Goal: Transaction & Acquisition: Purchase product/service

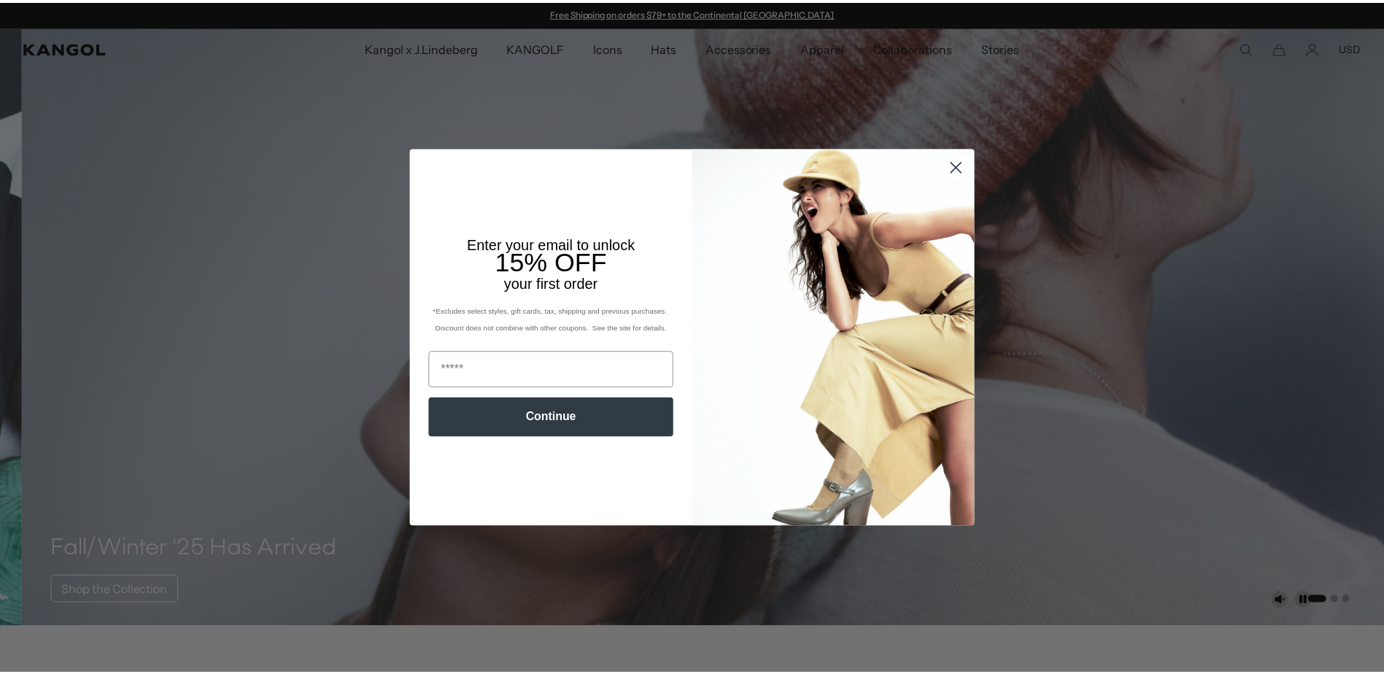
scroll to position [0, 301]
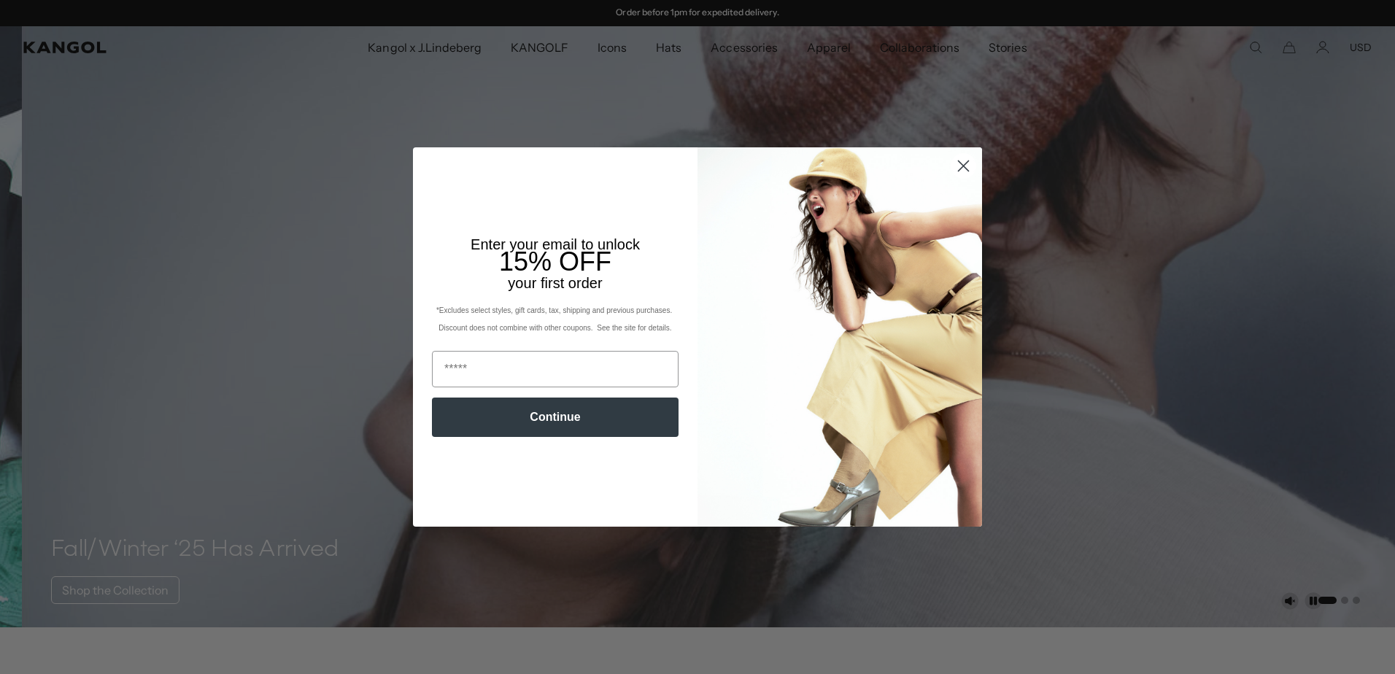
click at [959, 160] on circle "Close dialog" at bounding box center [964, 166] width 24 height 24
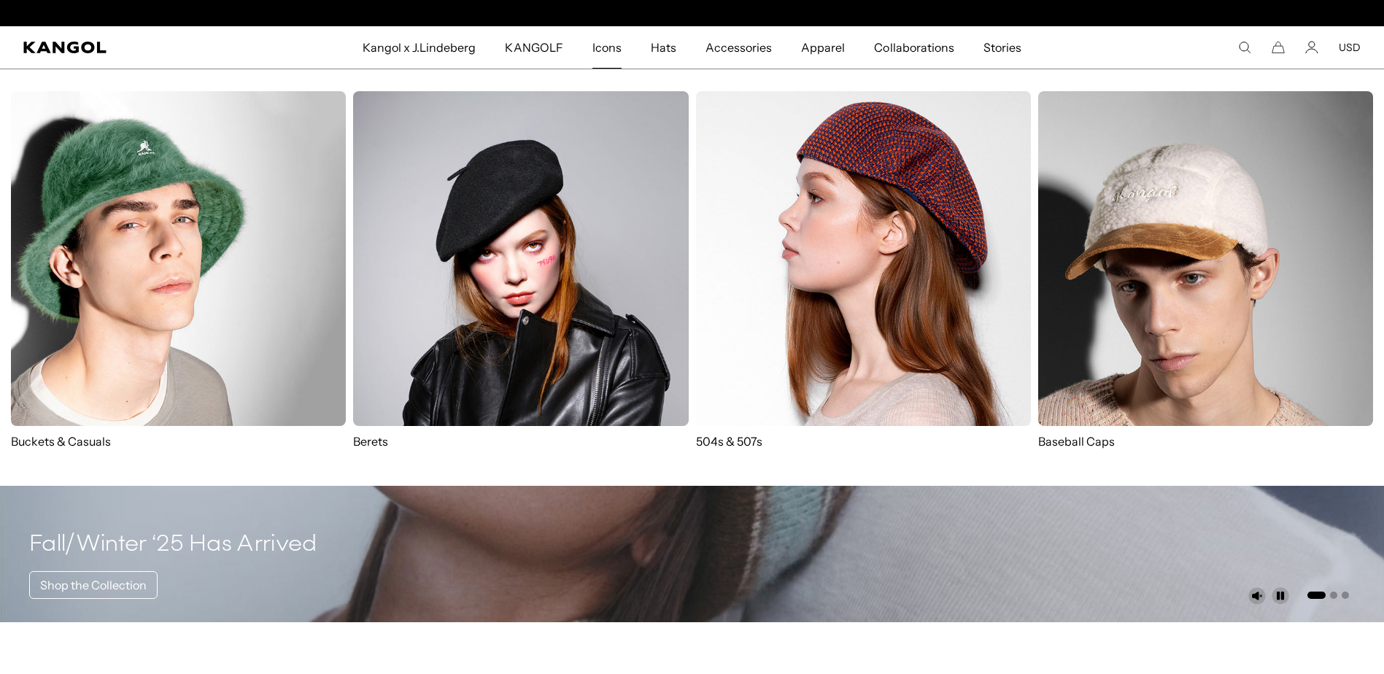
scroll to position [0, 0]
click at [31, 446] on p "Buckets & Casuals" at bounding box center [178, 441] width 335 height 16
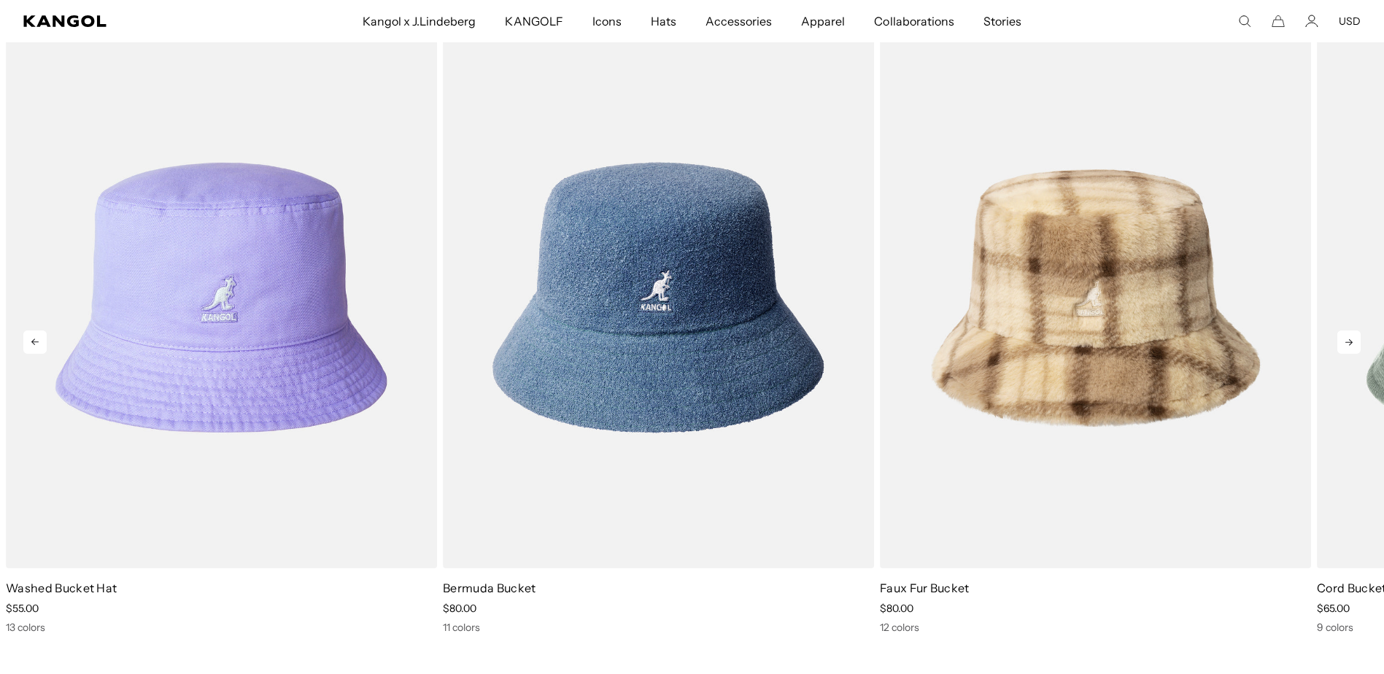
scroll to position [0, 301]
click at [1355, 346] on icon at bounding box center [1349, 342] width 23 height 23
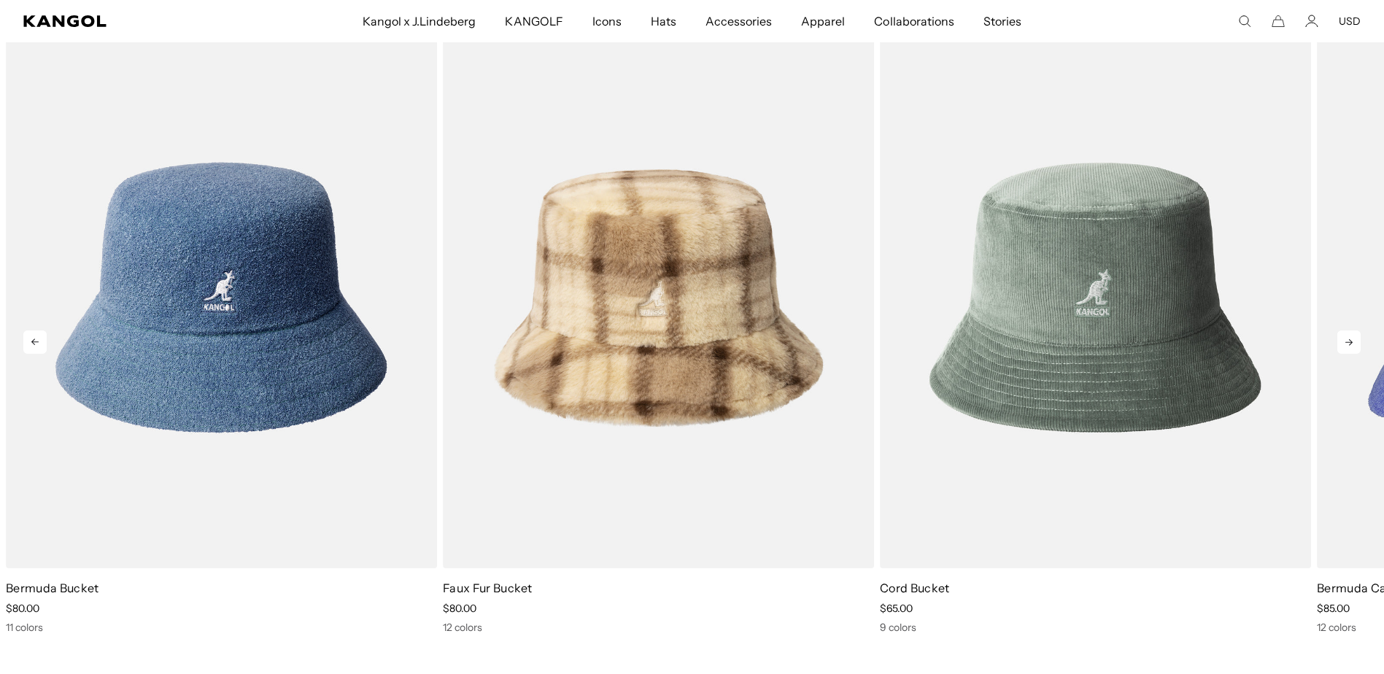
click at [1355, 346] on icon at bounding box center [1349, 342] width 23 height 23
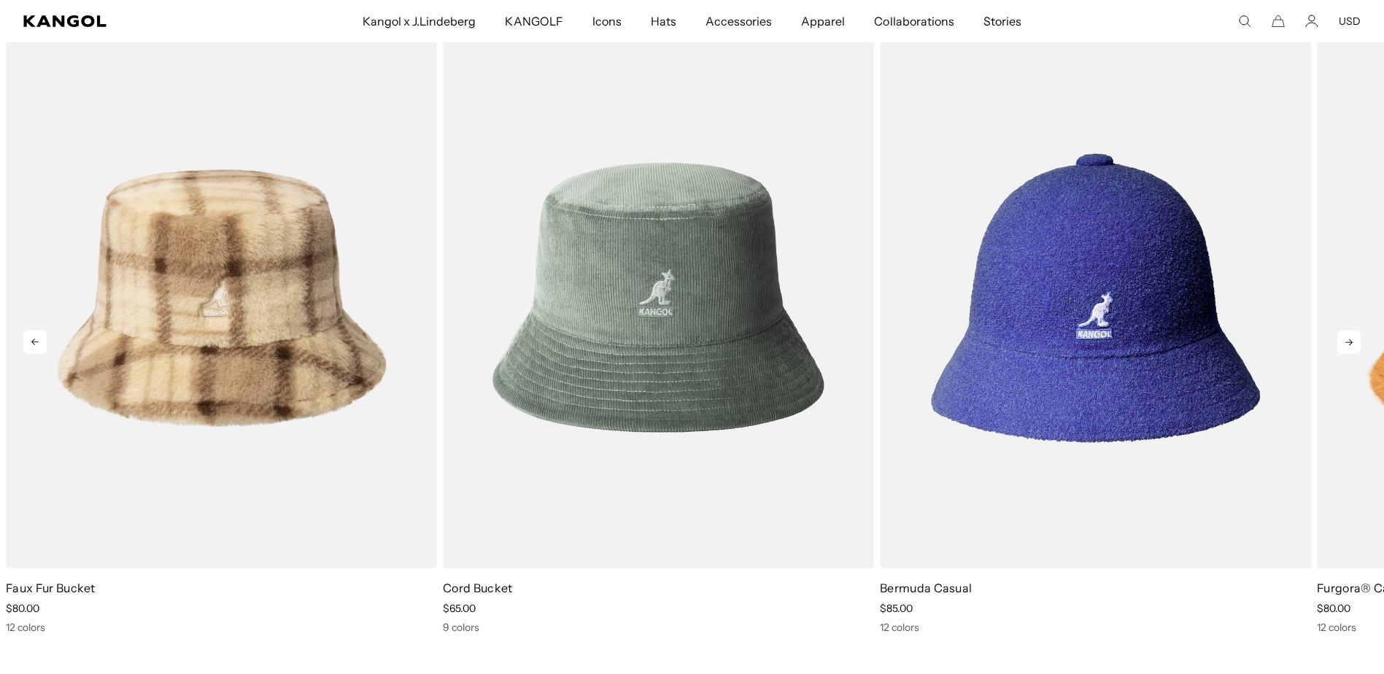
click at [1355, 346] on icon at bounding box center [1349, 342] width 23 height 23
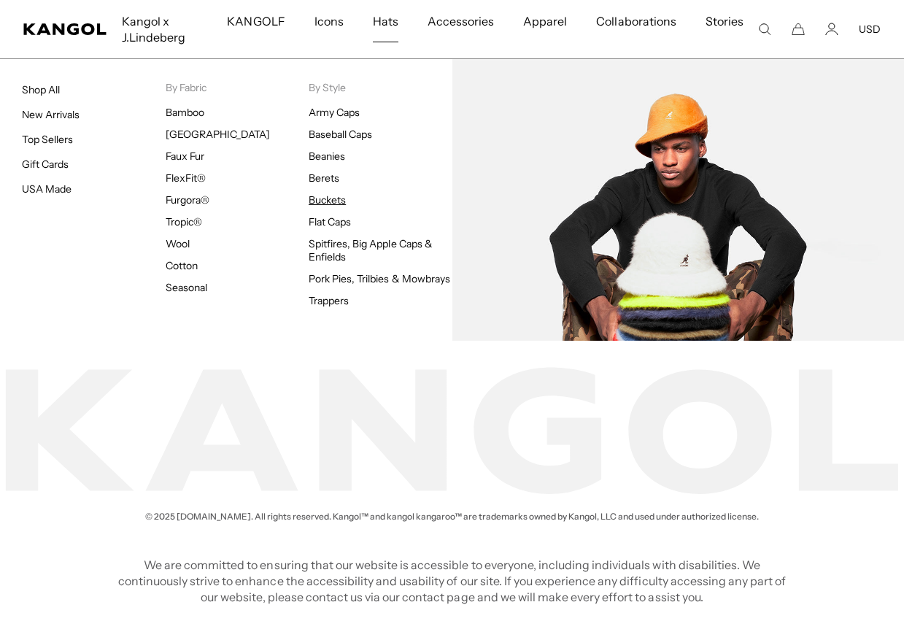
click at [325, 200] on link "Buckets" at bounding box center [327, 199] width 37 height 13
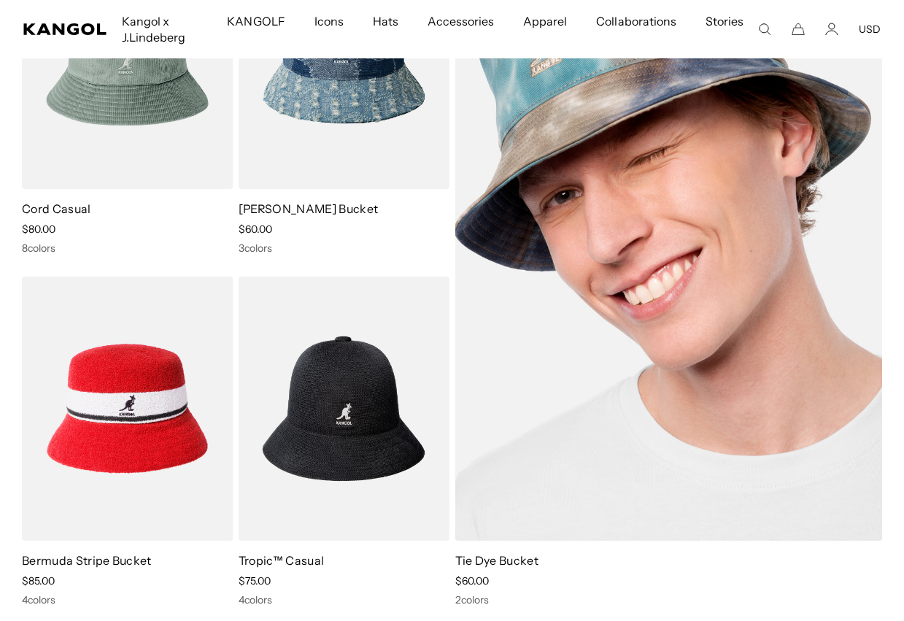
scroll to position [0, 301]
click at [498, 556] on link "Tie Dye Bucket" at bounding box center [496, 560] width 83 height 15
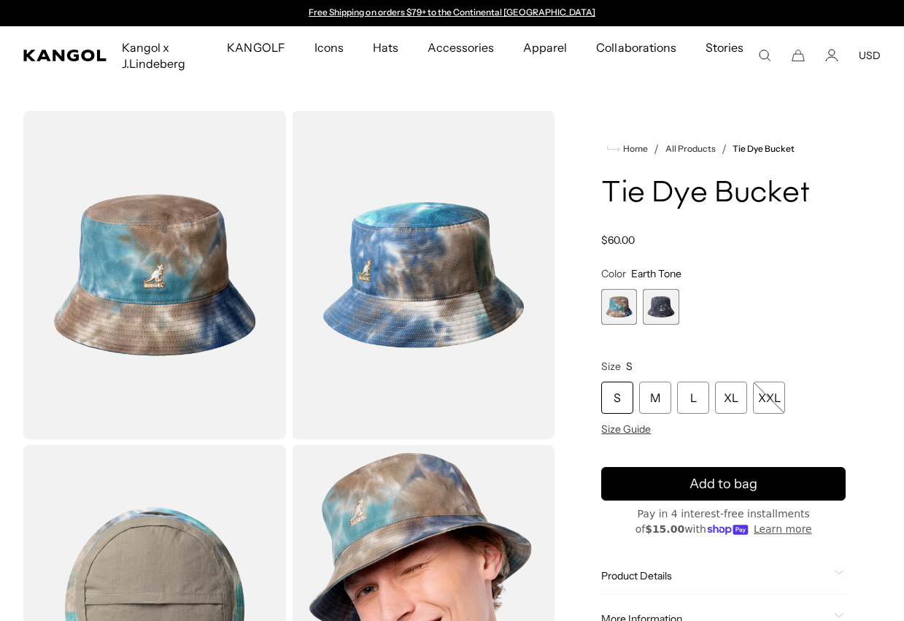
click at [623, 399] on div "S" at bounding box center [617, 398] width 32 height 32
click at [672, 305] on span "2 of 2" at bounding box center [661, 307] width 36 height 36
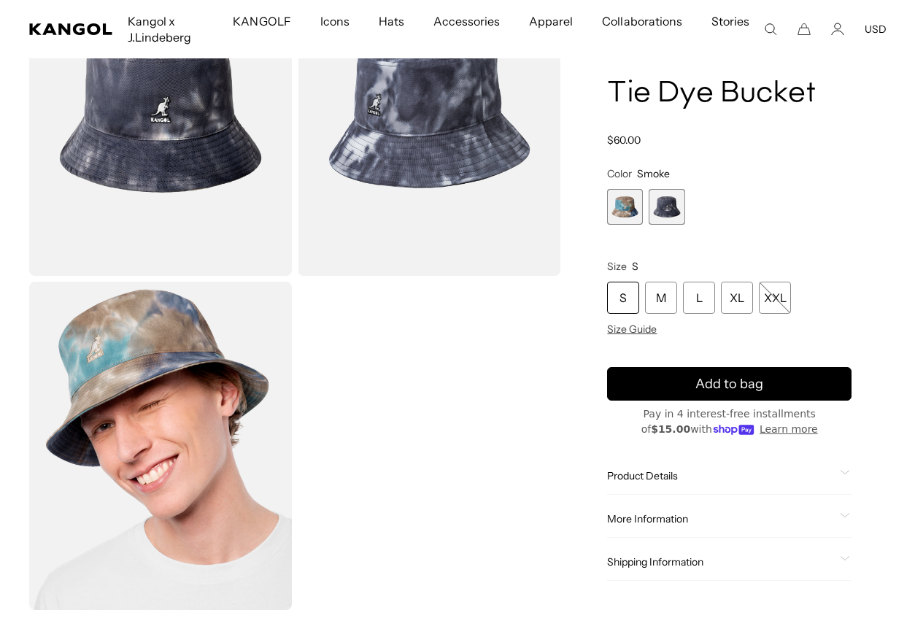
scroll to position [146, 0]
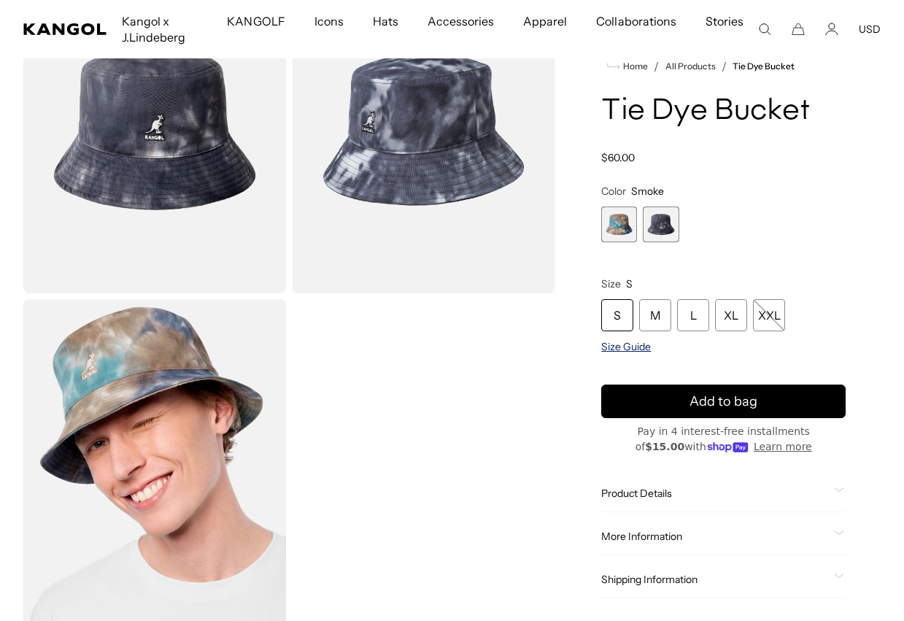
click at [624, 350] on span "Size Guide" at bounding box center [626, 346] width 50 height 13
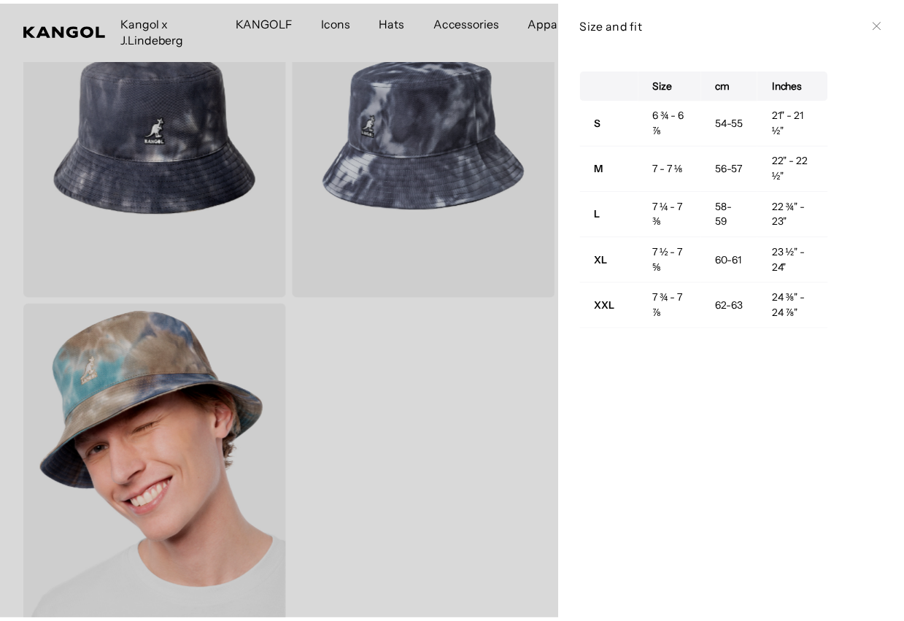
scroll to position [0, 0]
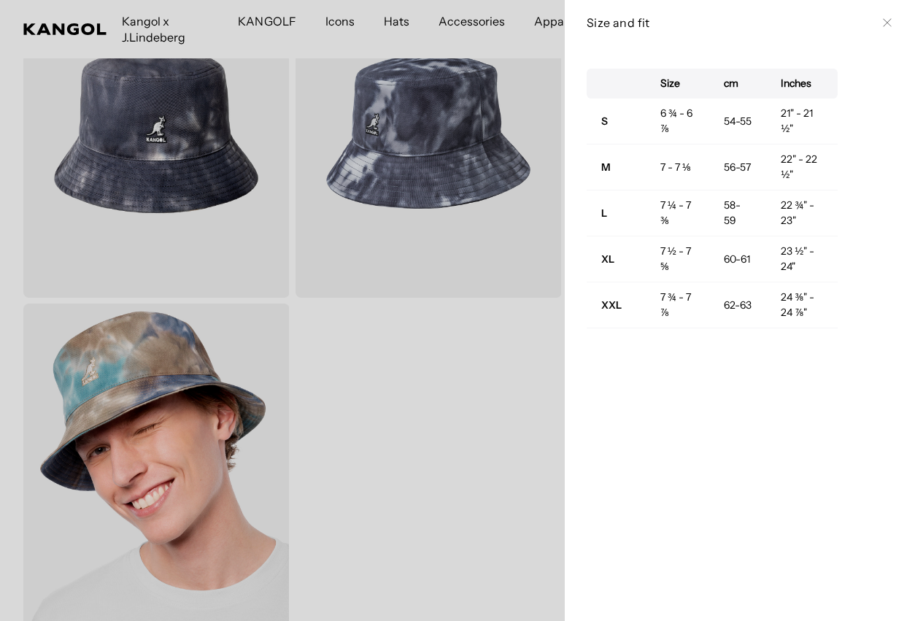
click at [883, 21] on div "Size and fit Close" at bounding box center [740, 22] width 350 height 45
click at [883, 20] on icon at bounding box center [887, 23] width 8 height 8
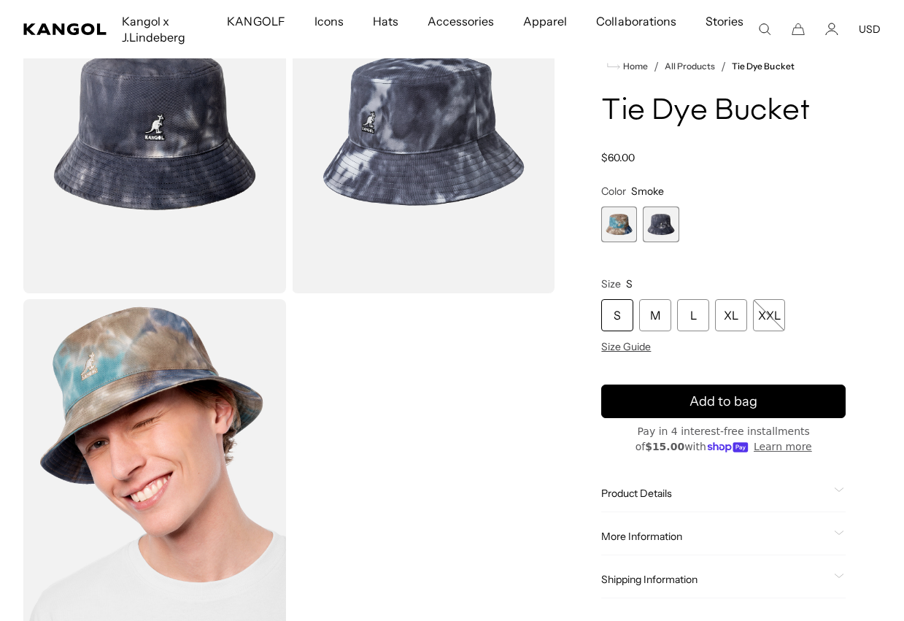
scroll to position [0, 301]
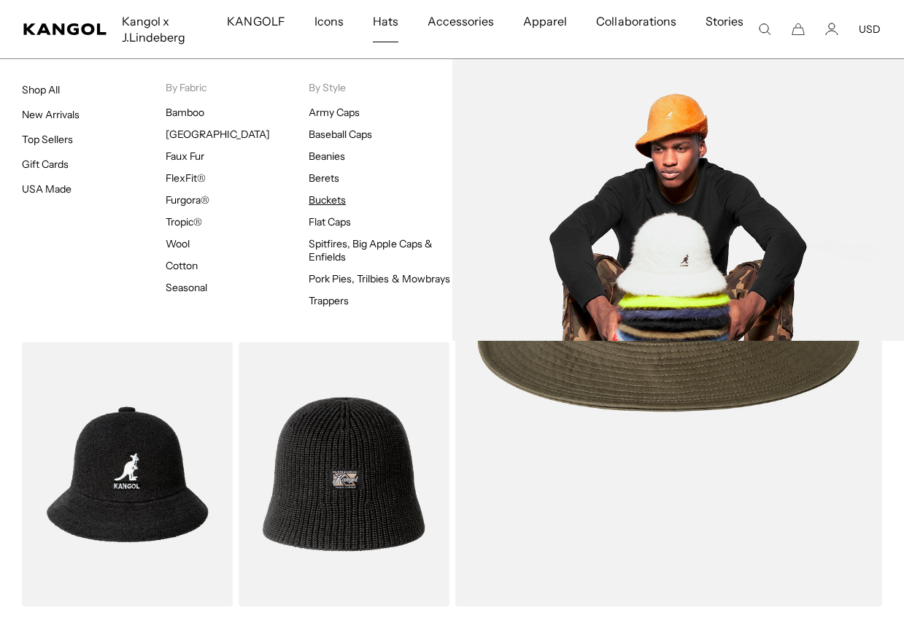
scroll to position [0, 301]
click at [324, 199] on link "Buckets" at bounding box center [327, 199] width 37 height 13
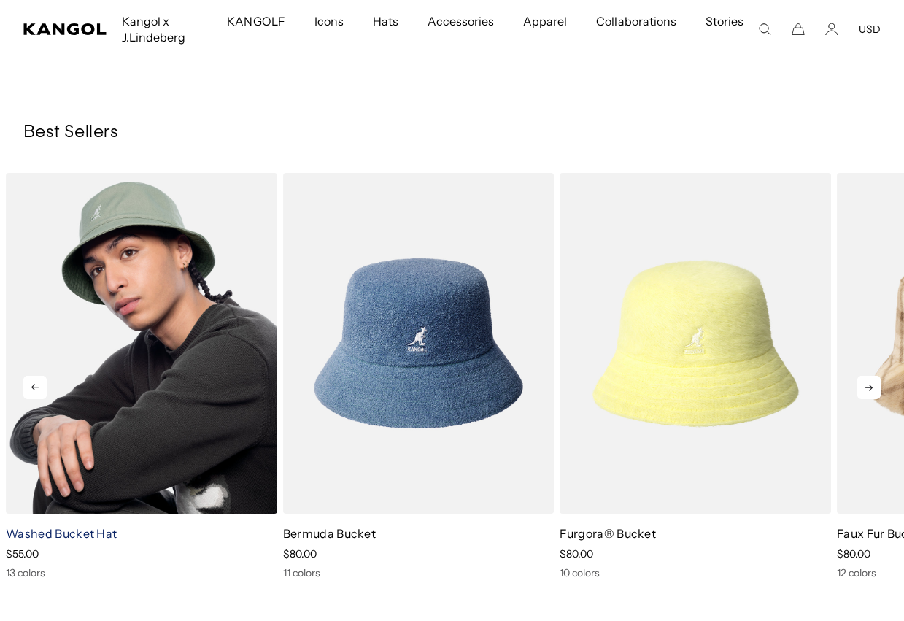
click at [53, 534] on link "Washed Bucket Hat" at bounding box center [61, 533] width 111 height 15
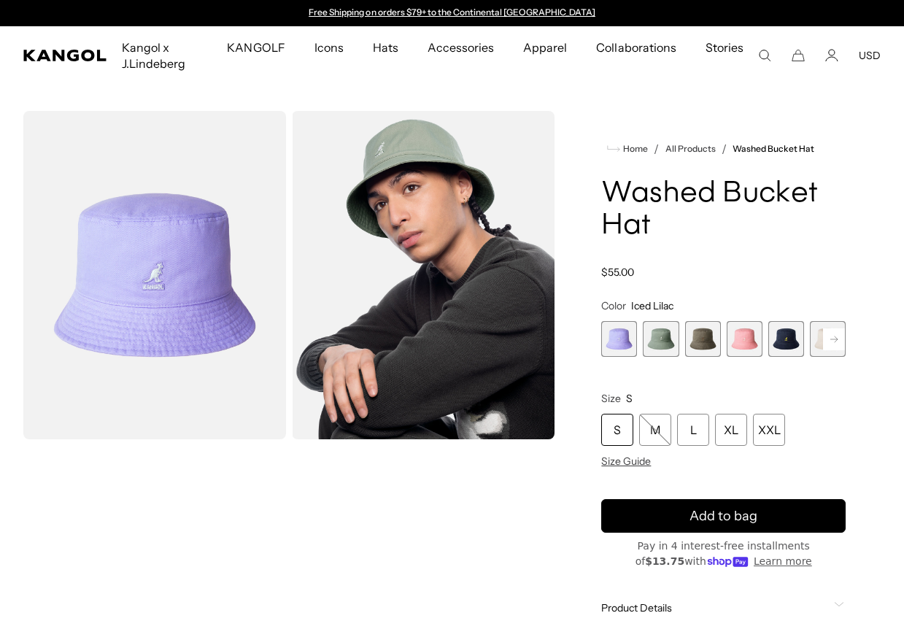
click at [835, 344] on rect at bounding box center [834, 339] width 22 height 22
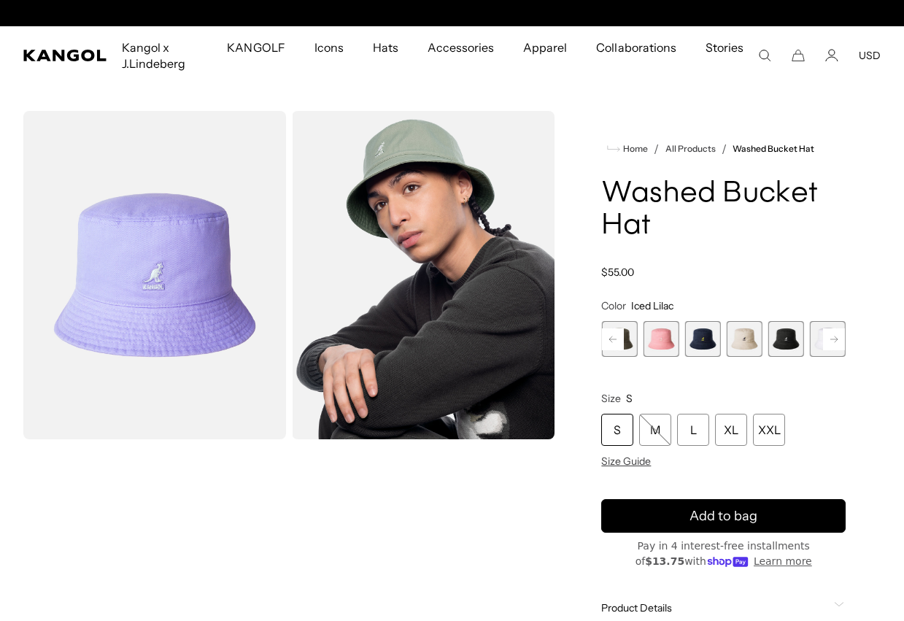
scroll to position [0, 301]
click at [790, 346] on span "7 of 13" at bounding box center [786, 339] width 36 height 36
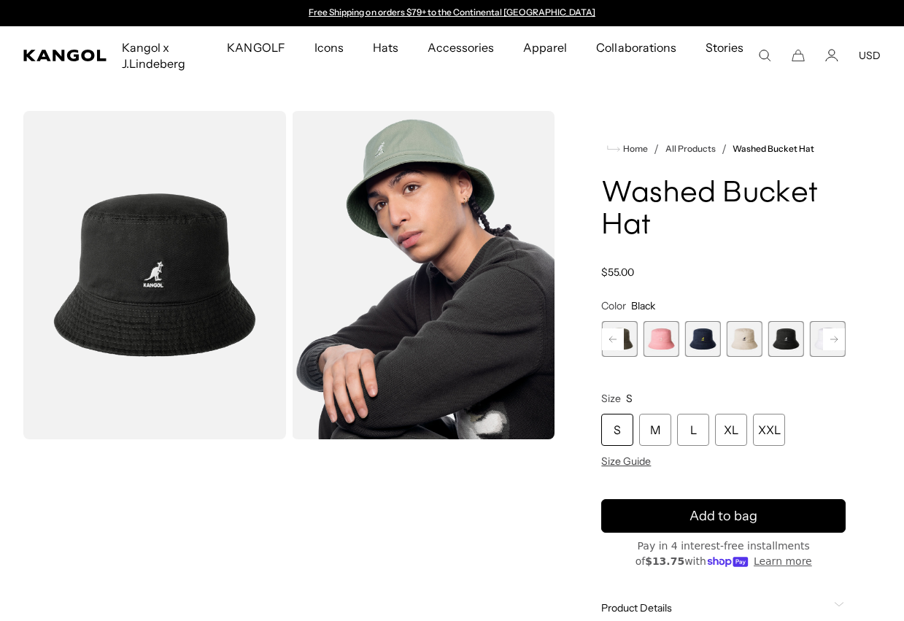
click at [834, 331] on rect at bounding box center [834, 339] width 22 height 22
click at [831, 344] on rect at bounding box center [834, 339] width 22 height 22
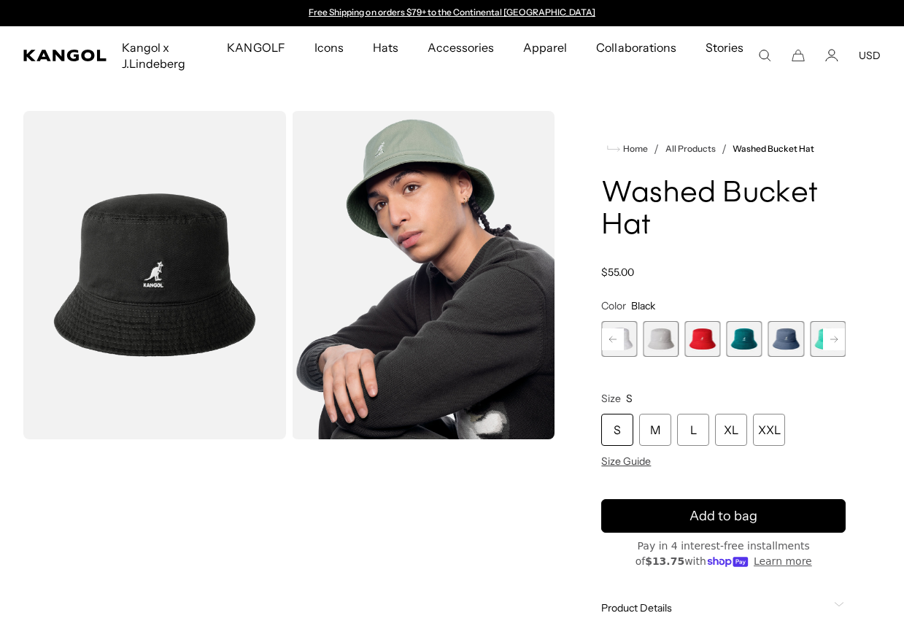
click at [831, 344] on rect at bounding box center [834, 339] width 22 height 22
click at [831, 344] on span "13 of 13" at bounding box center [828, 339] width 36 height 36
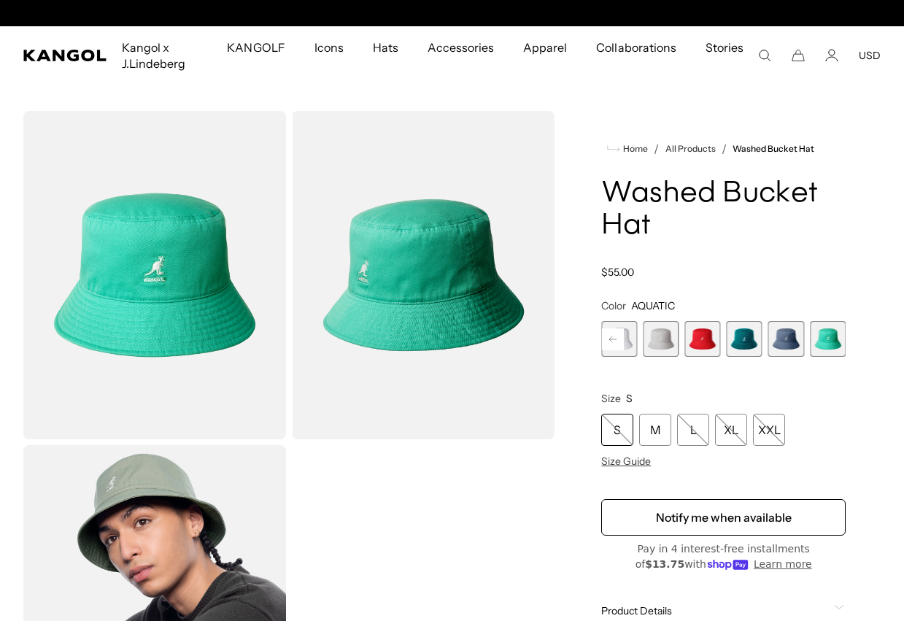
scroll to position [0, 301]
click at [711, 344] on span "10 of 13" at bounding box center [703, 339] width 36 height 36
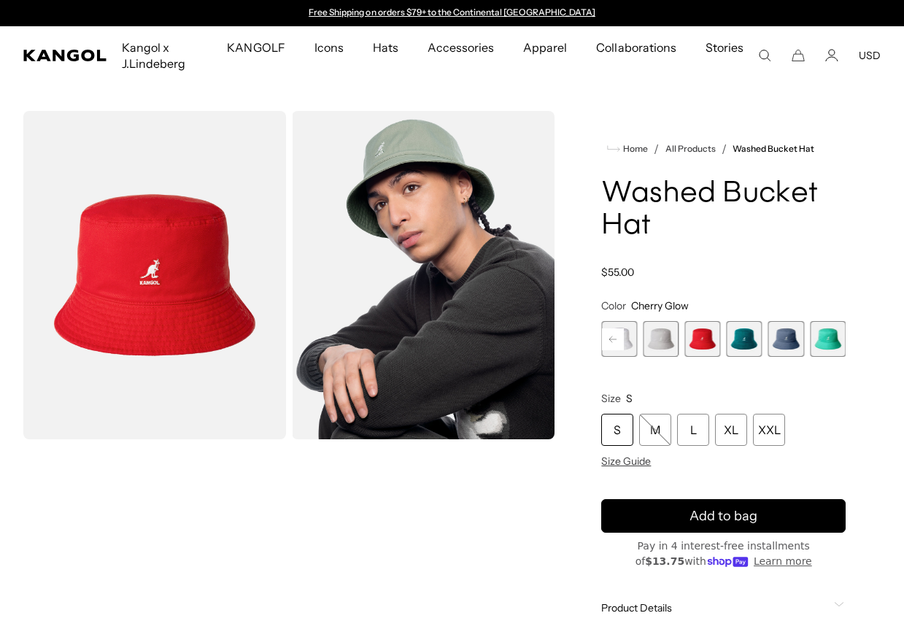
click at [730, 342] on span "11 of 13" at bounding box center [745, 339] width 36 height 36
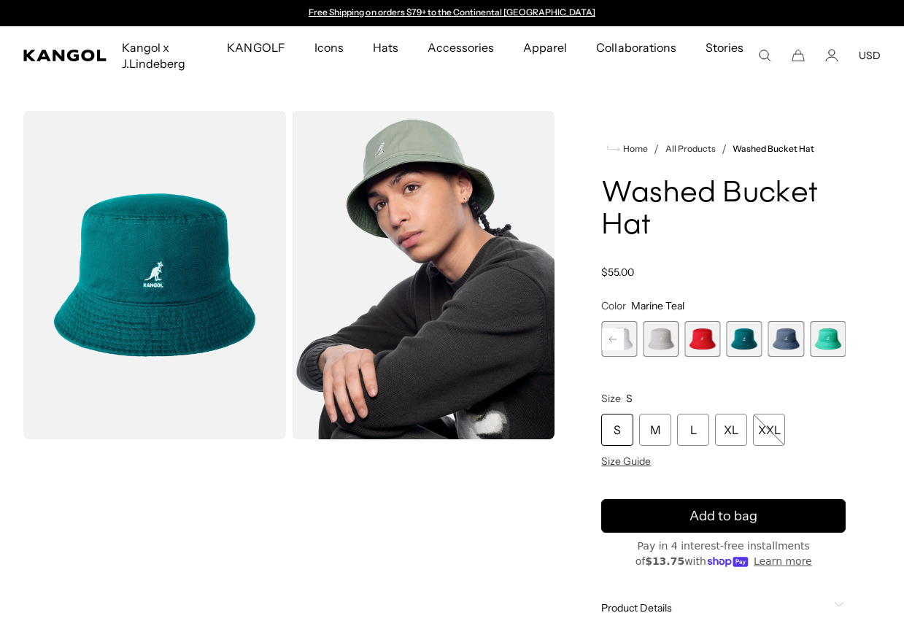
click at [611, 328] on rect at bounding box center [613, 339] width 22 height 22
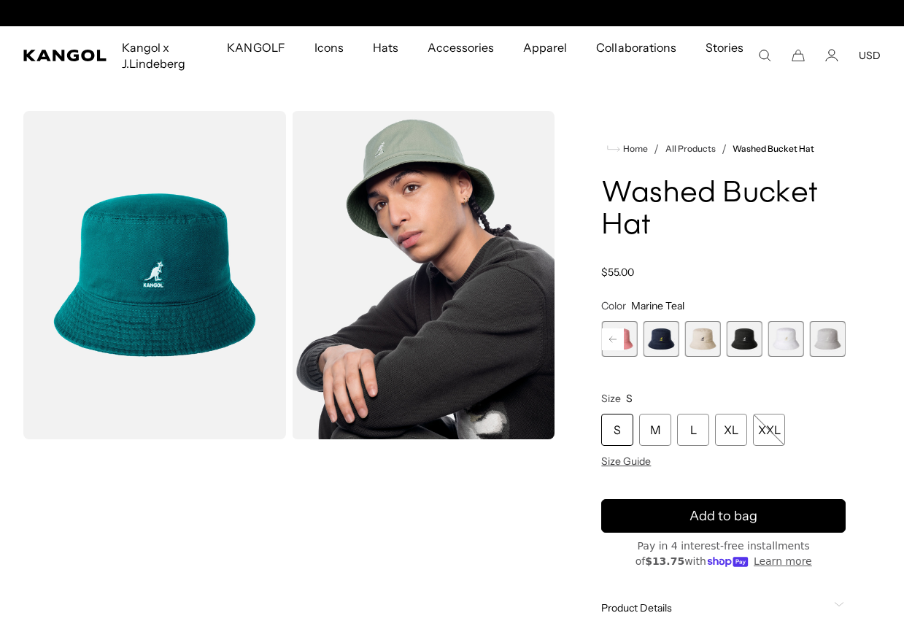
click at [611, 328] on rect at bounding box center [613, 339] width 22 height 22
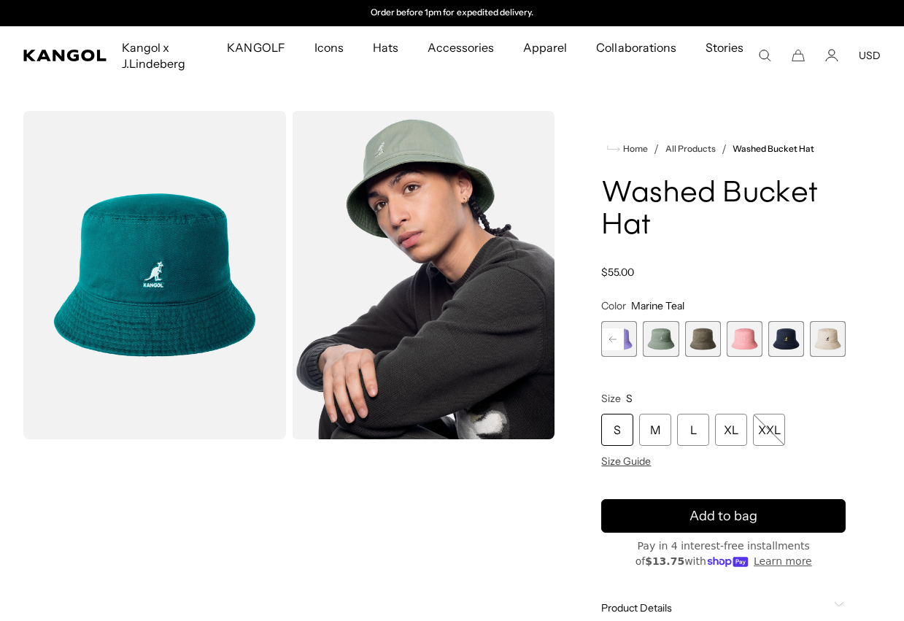
click at [611, 328] on rect at bounding box center [613, 339] width 22 height 22
click at [611, 328] on span "1 of 13" at bounding box center [619, 339] width 36 height 36
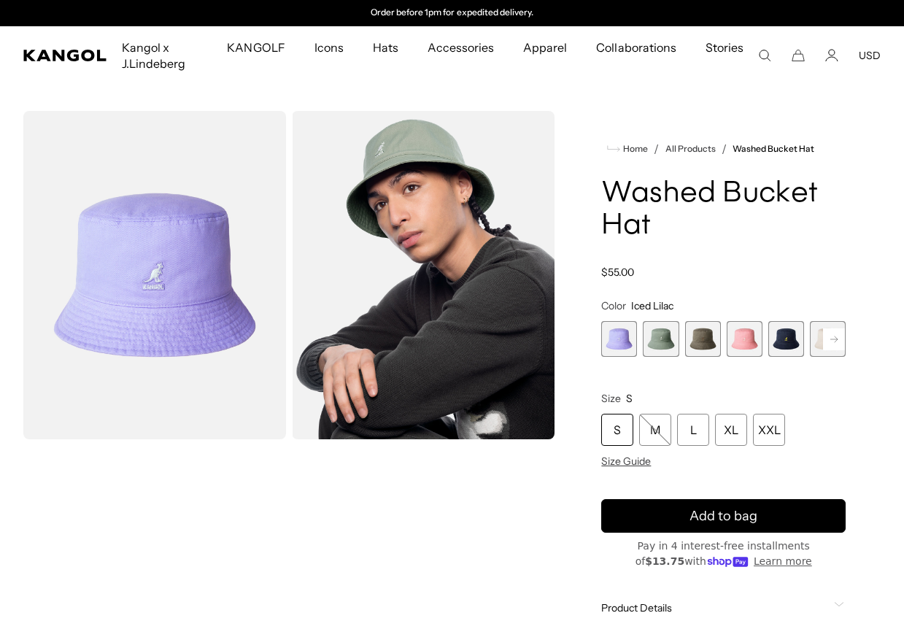
click at [646, 342] on span "2 of 13" at bounding box center [661, 339] width 36 height 36
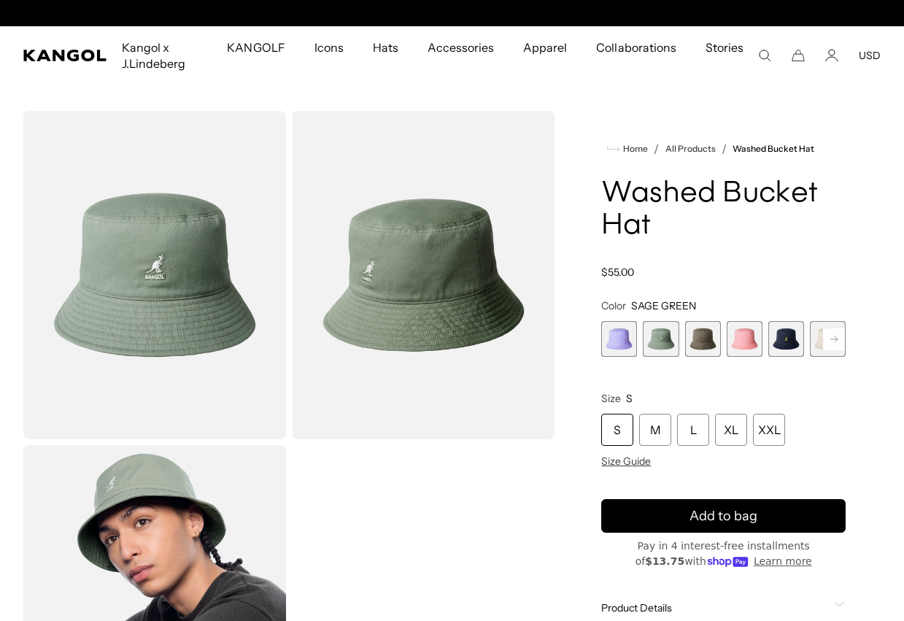
scroll to position [0, 301]
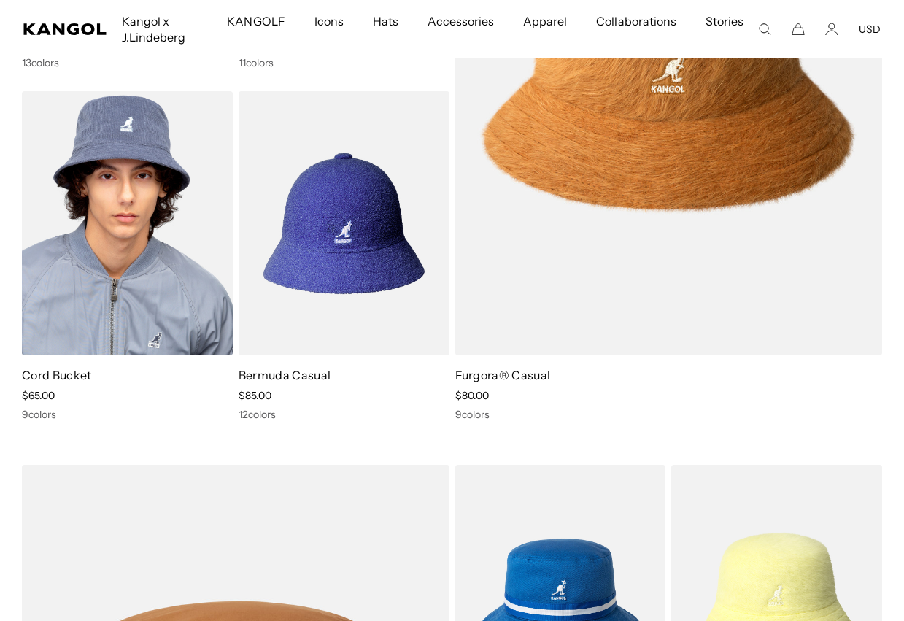
click at [55, 374] on link "Cord Bucket" at bounding box center [57, 375] width 70 height 15
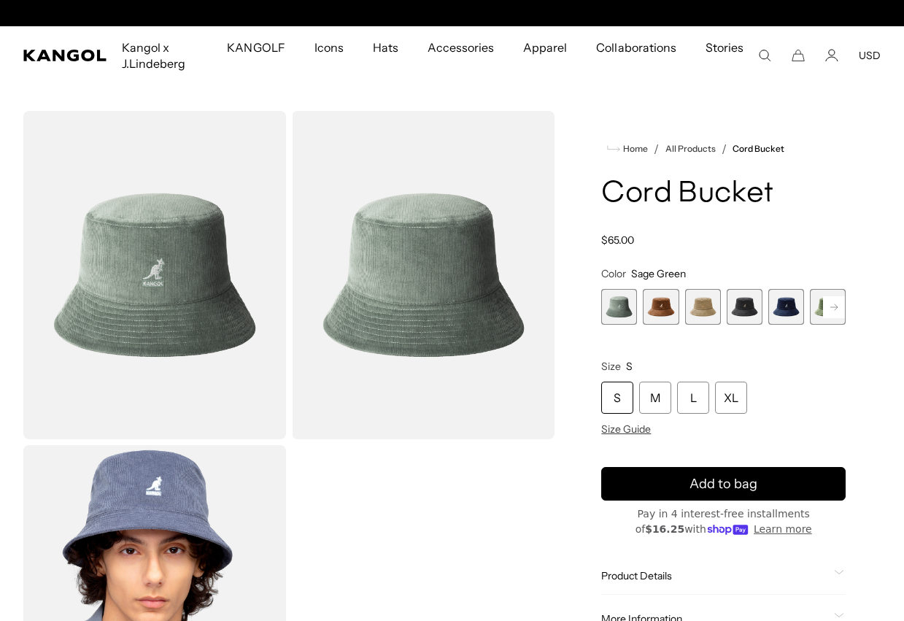
scroll to position [0, 301]
click at [838, 309] on rect at bounding box center [834, 307] width 22 height 22
click at [696, 317] on span "4 of 9" at bounding box center [703, 307] width 36 height 36
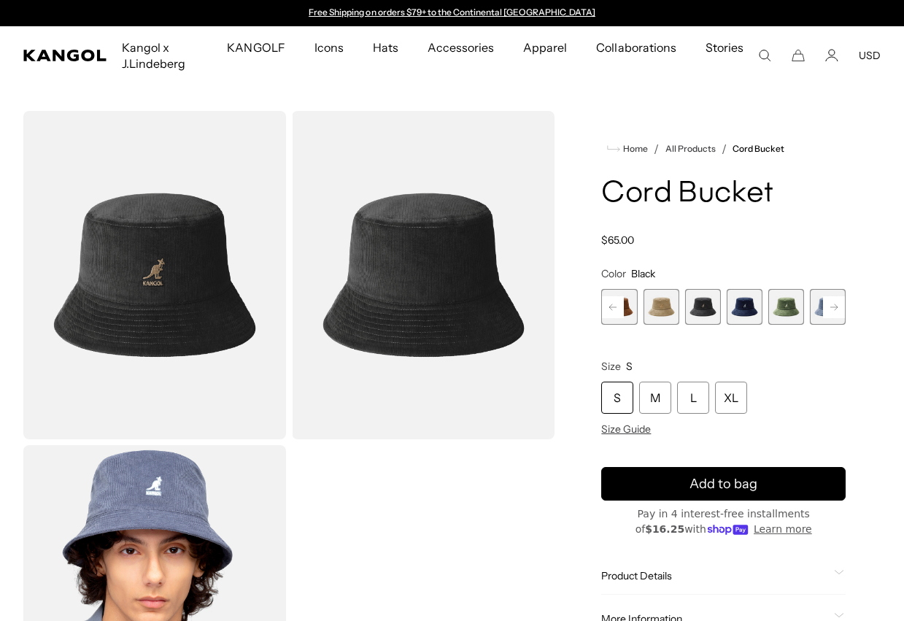
click at [829, 308] on rect at bounding box center [834, 307] width 22 height 22
click at [798, 306] on span "7 of 9" at bounding box center [786, 307] width 36 height 36
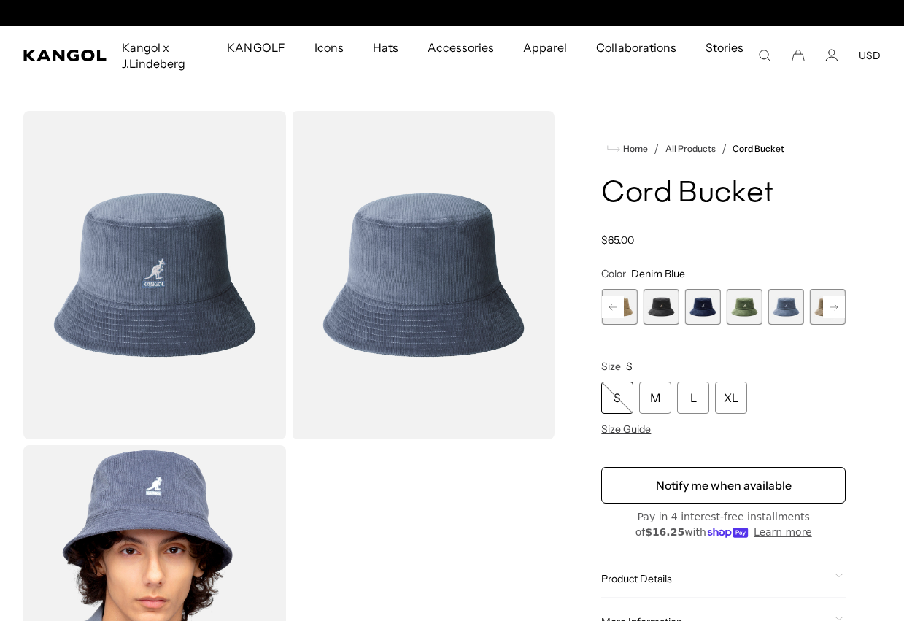
scroll to position [0, 301]
click at [832, 303] on rect at bounding box center [834, 307] width 22 height 22
drag, startPoint x: 832, startPoint y: 303, endPoint x: 833, endPoint y: 312, distance: 8.9
click at [833, 312] on span "9 of 9" at bounding box center [828, 307] width 36 height 36
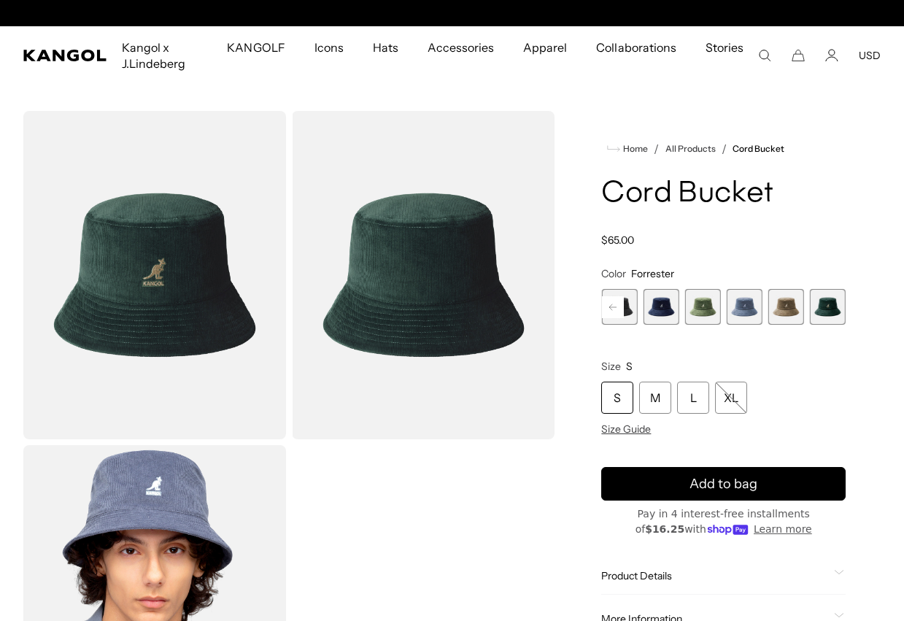
scroll to position [0, 301]
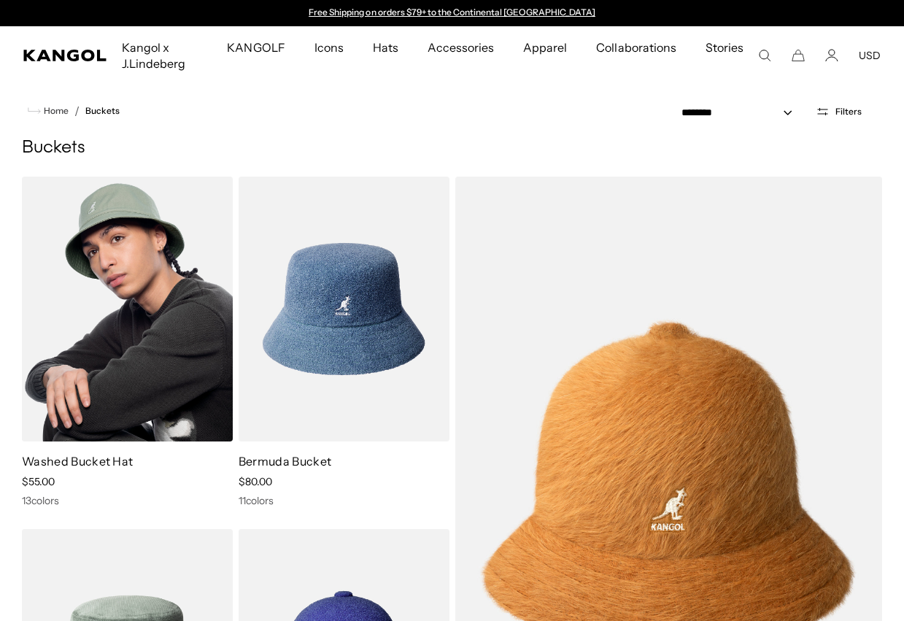
click at [117, 307] on img at bounding box center [127, 309] width 211 height 265
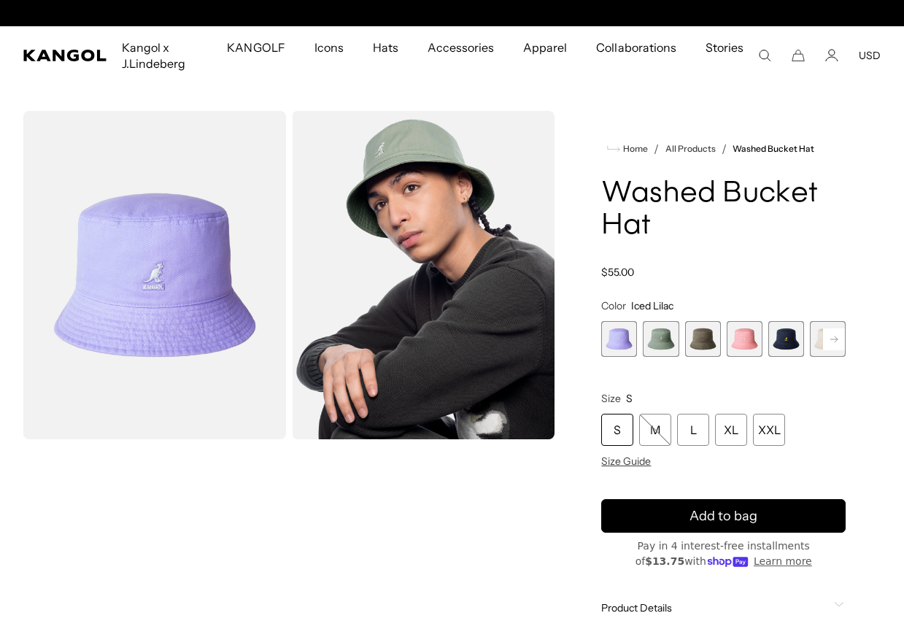
scroll to position [0, 301]
